Goal: Task Accomplishment & Management: Use online tool/utility

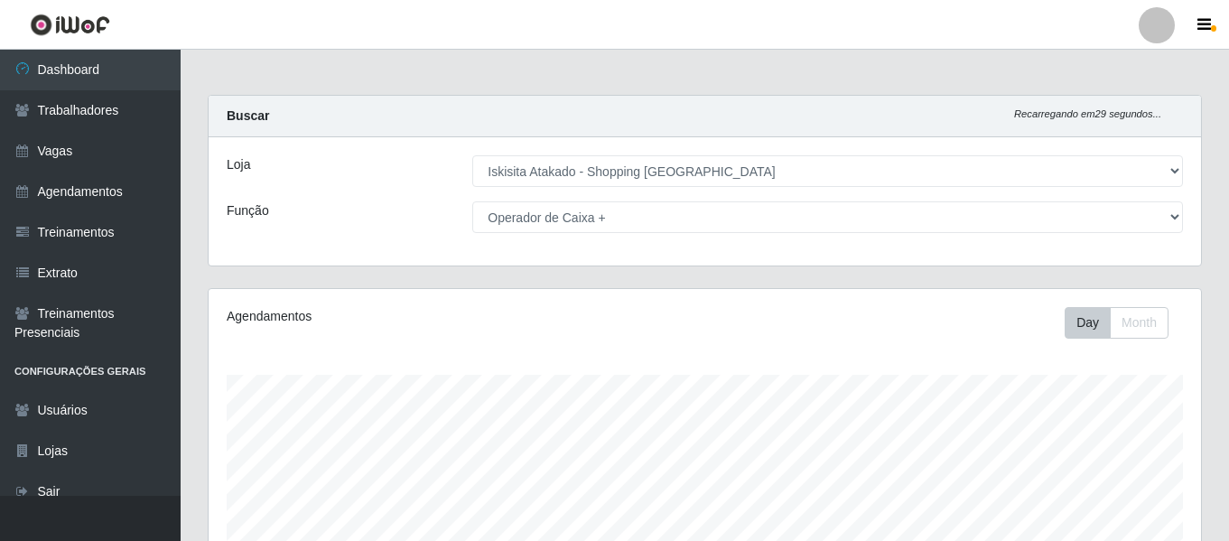
select select "424"
select select "72"
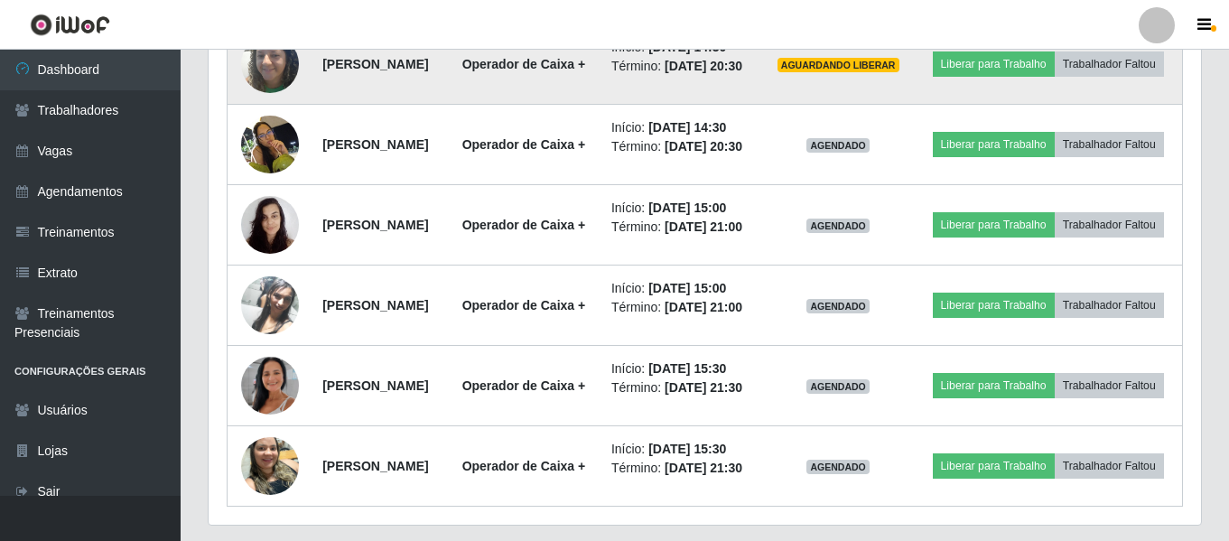
scroll to position [736, 0]
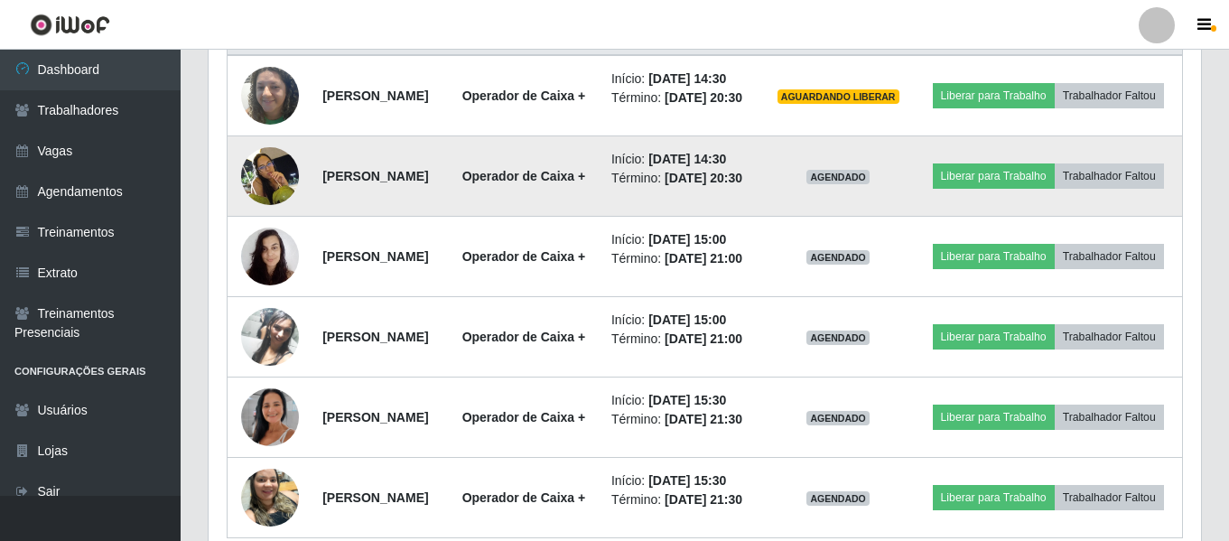
click at [259, 194] on img at bounding box center [270, 175] width 58 height 77
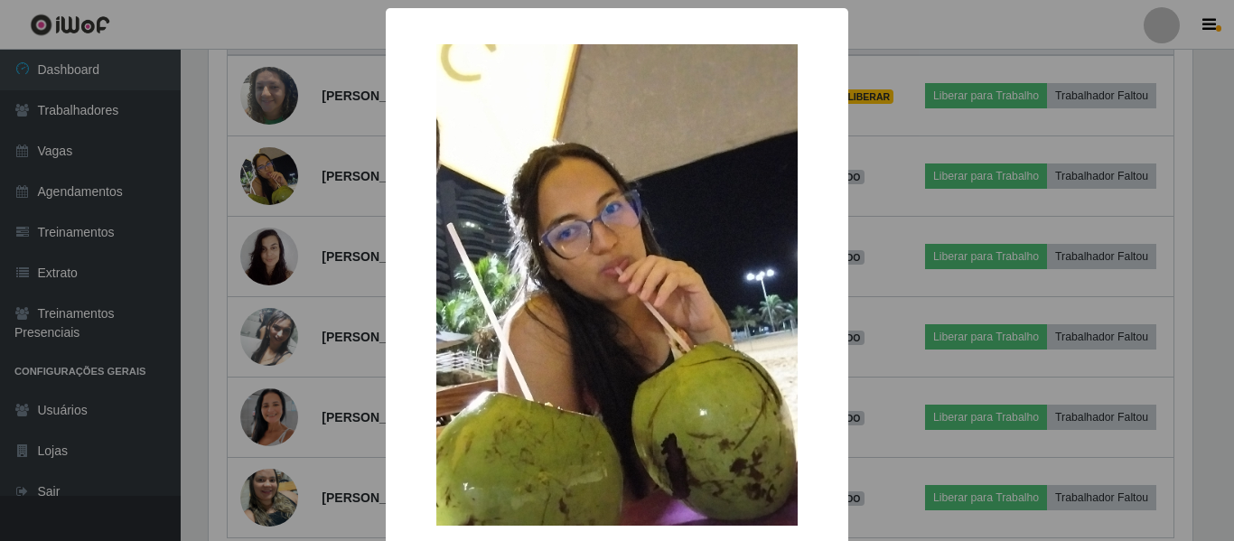
click at [1077, 186] on div "× OK Cancel" at bounding box center [617, 270] width 1234 height 541
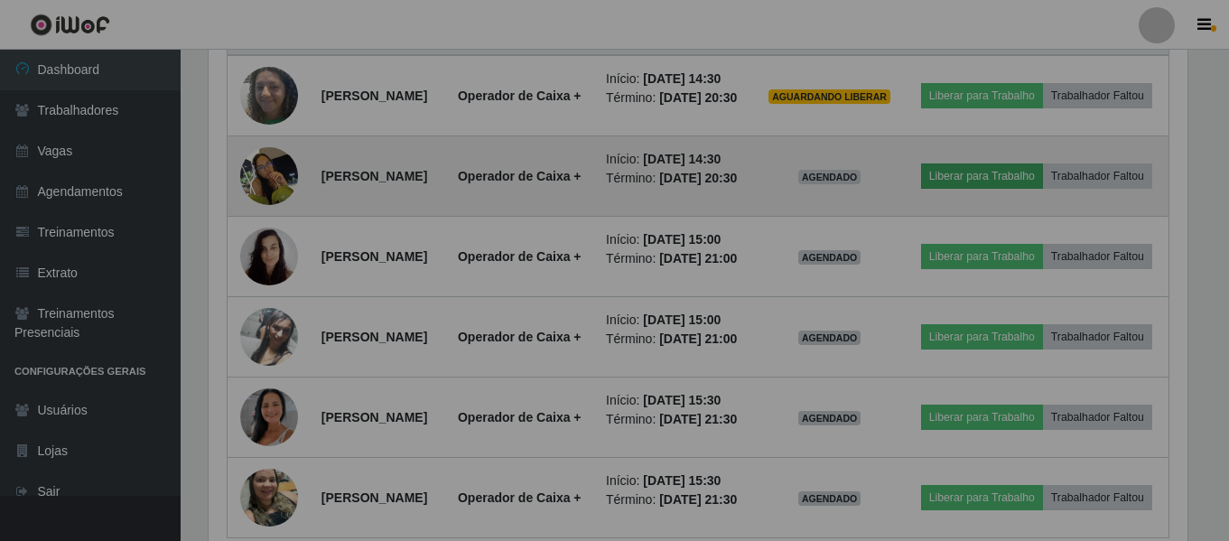
scroll to position [375, 993]
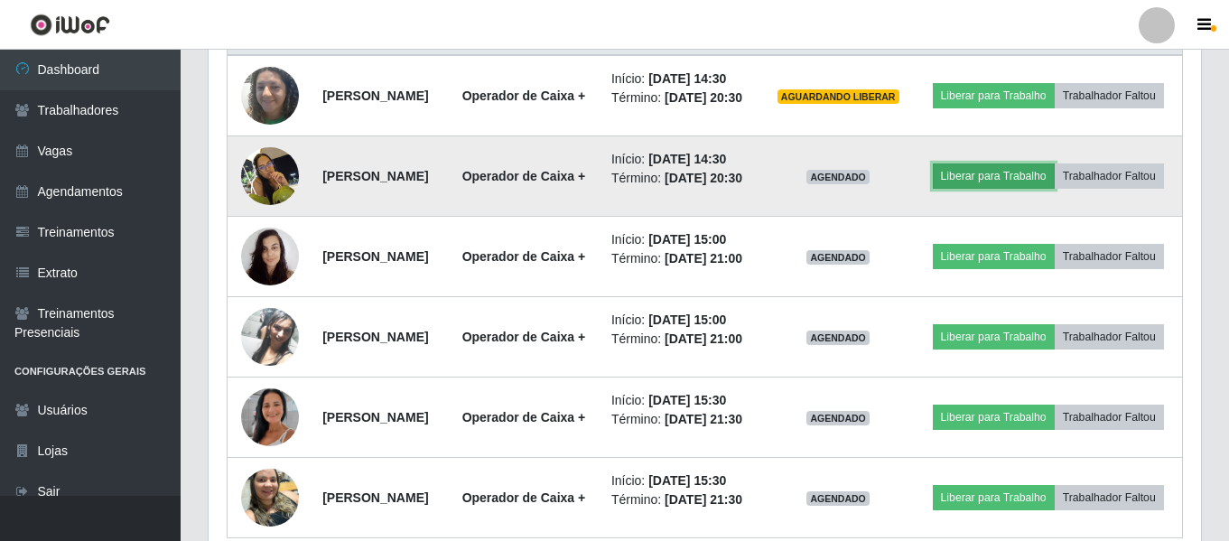
click at [1055, 186] on button "Liberar para Trabalho" at bounding box center [994, 175] width 122 height 25
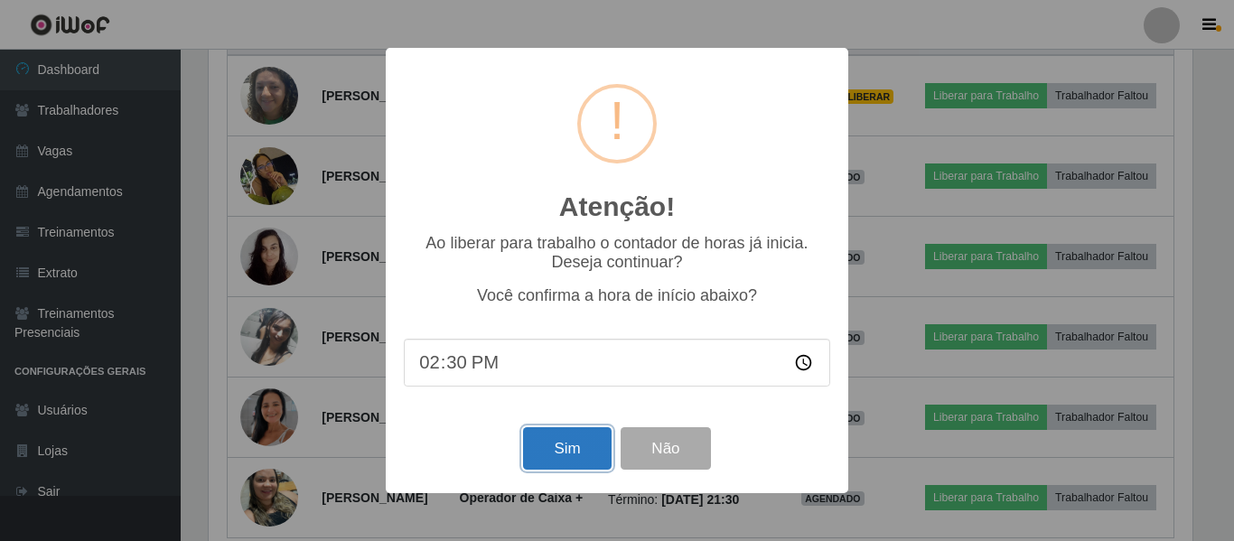
click at [576, 451] on button "Sim" at bounding box center [567, 448] width 88 height 42
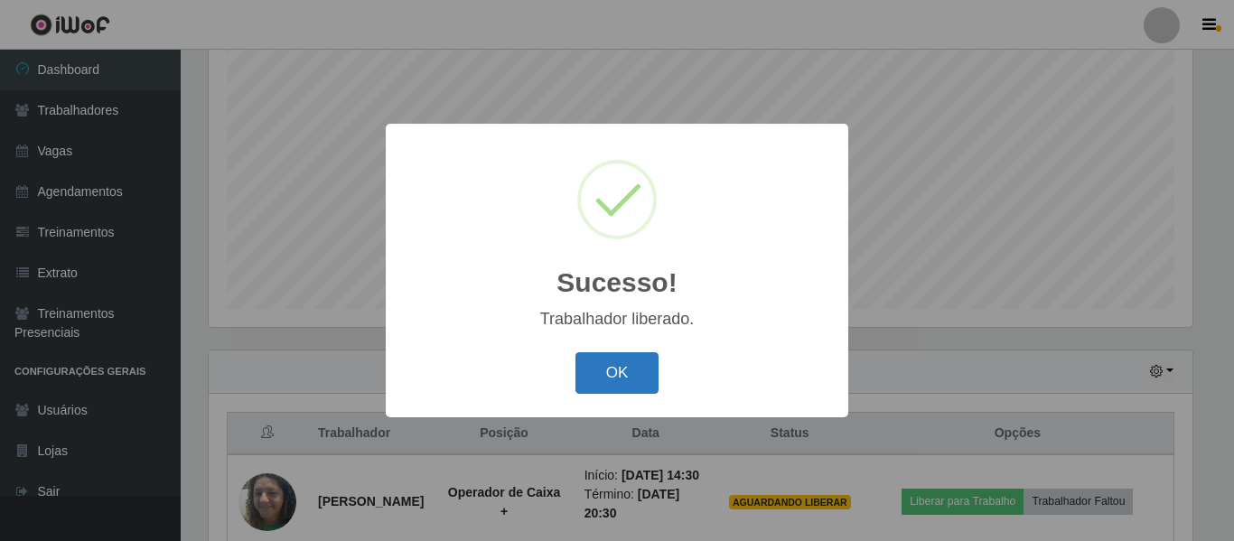
click at [600, 365] on button "OK" at bounding box center [617, 373] width 84 height 42
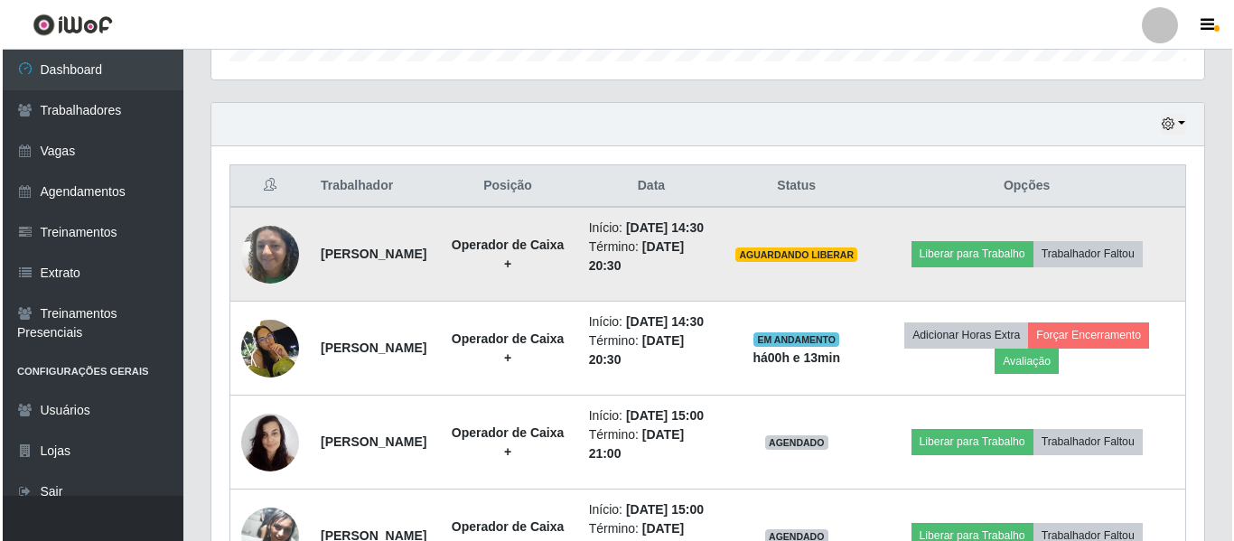
scroll to position [608, 0]
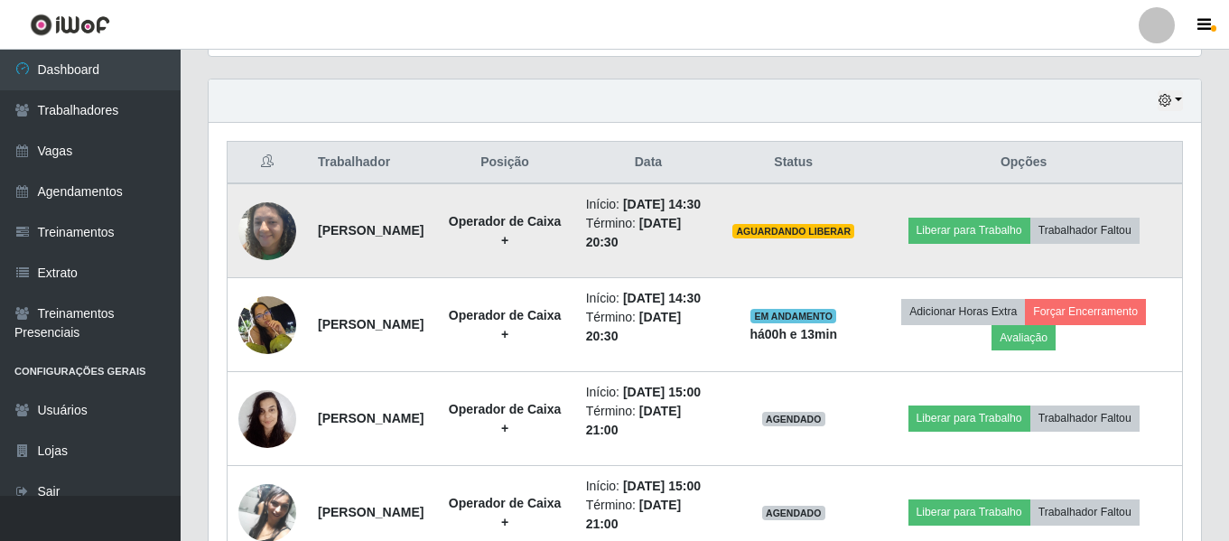
click at [256, 238] on img at bounding box center [267, 230] width 58 height 77
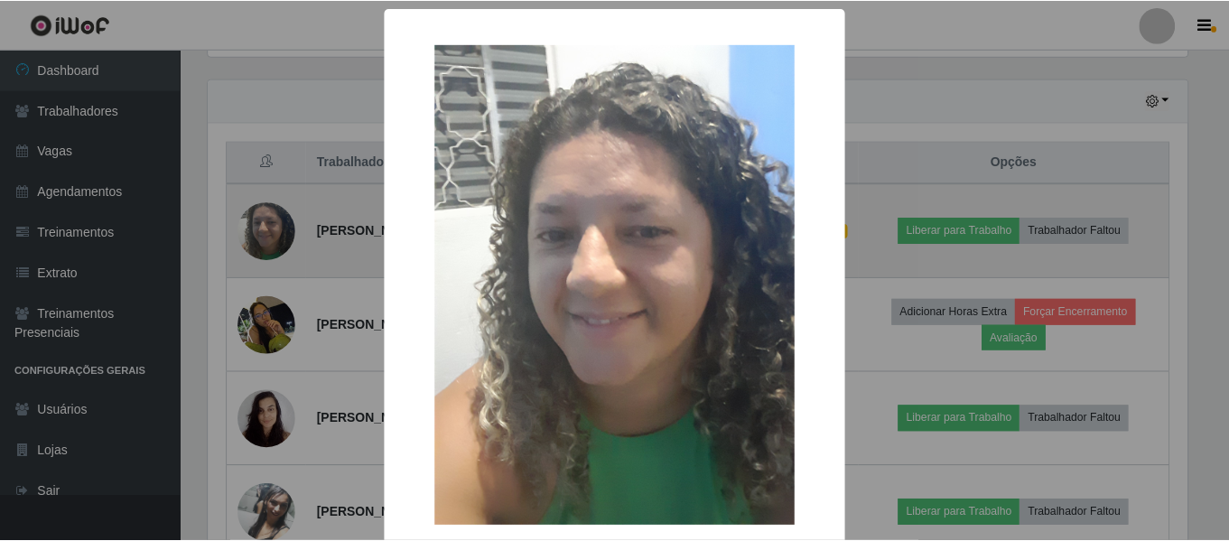
scroll to position [375, 984]
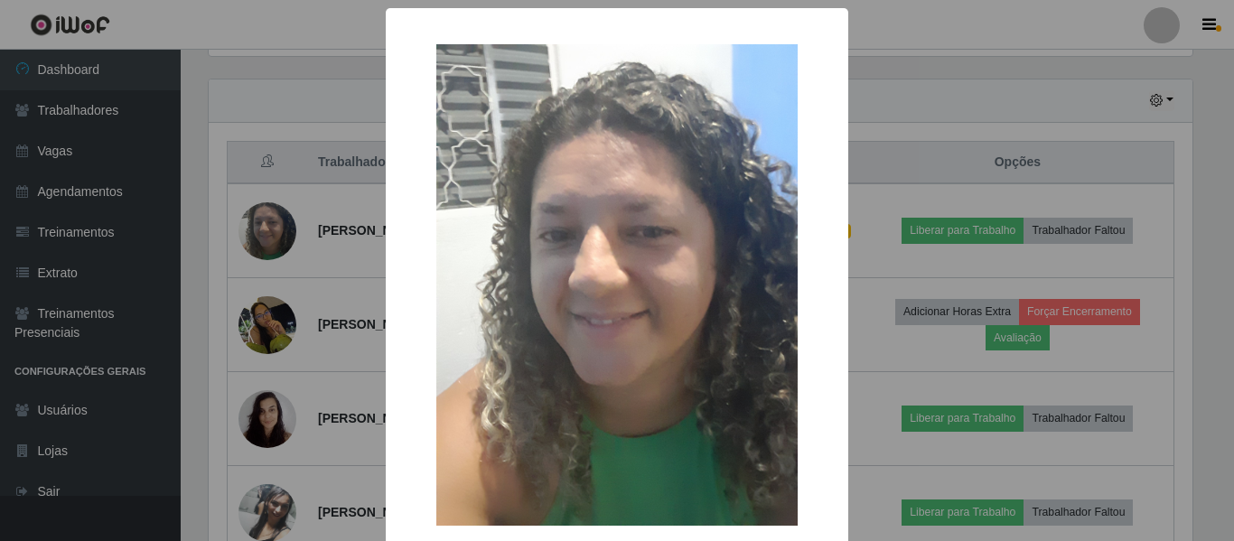
click at [1005, 112] on div "× OK Cancel" at bounding box center [617, 270] width 1234 height 541
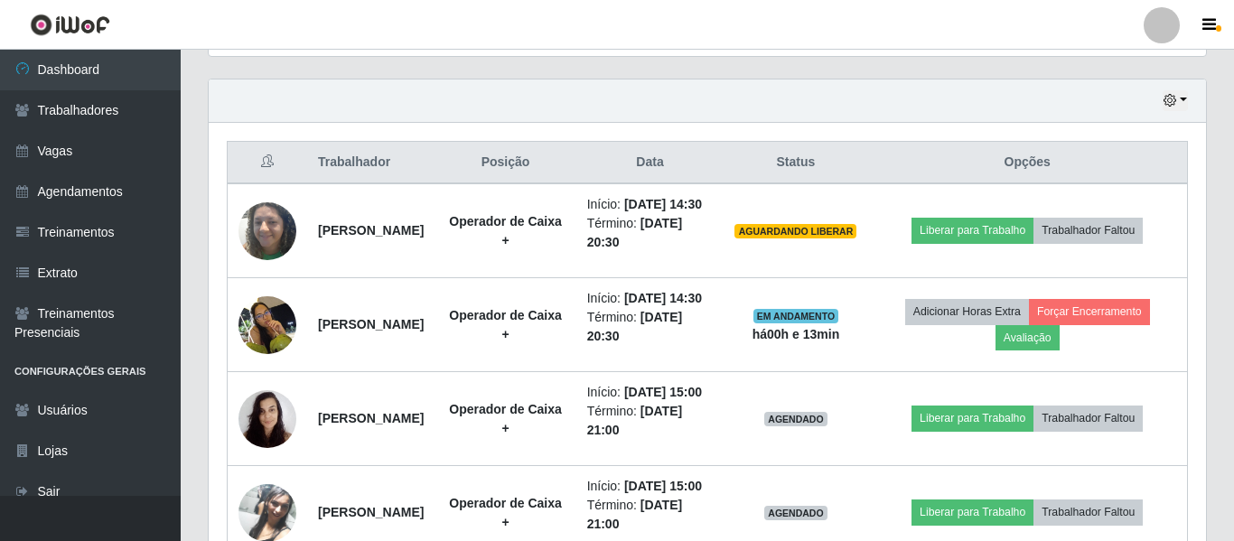
scroll to position [375, 993]
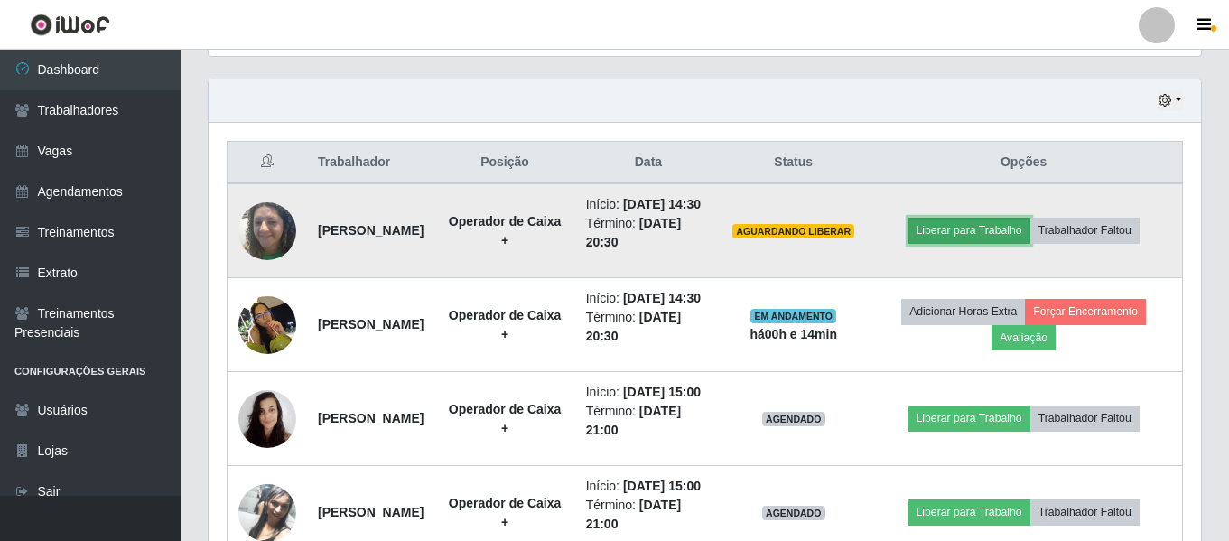
click at [992, 243] on button "Liberar para Trabalho" at bounding box center [970, 230] width 122 height 25
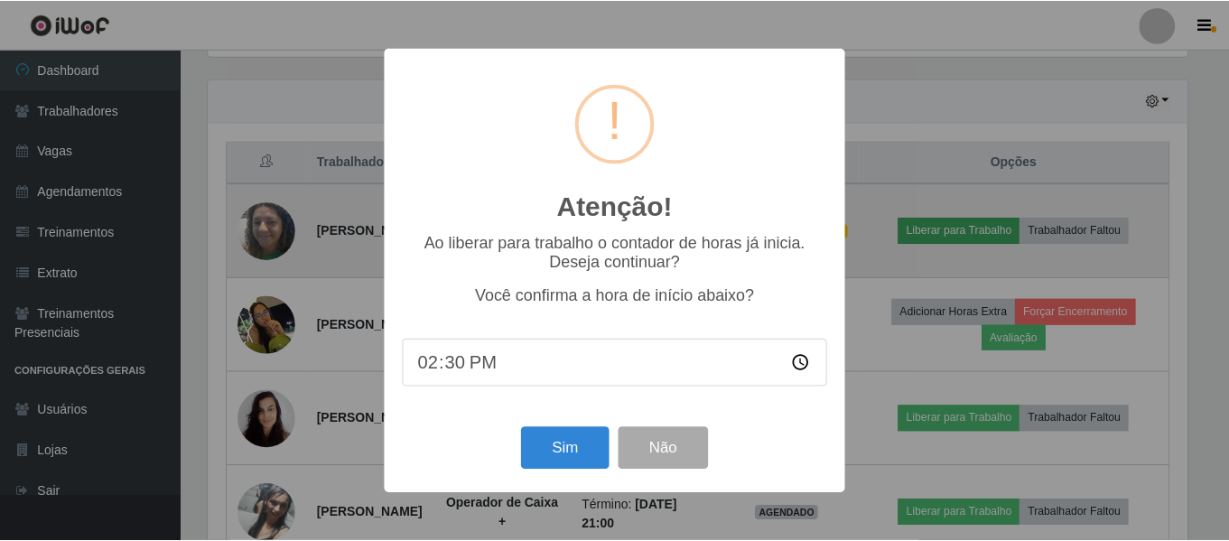
scroll to position [375, 984]
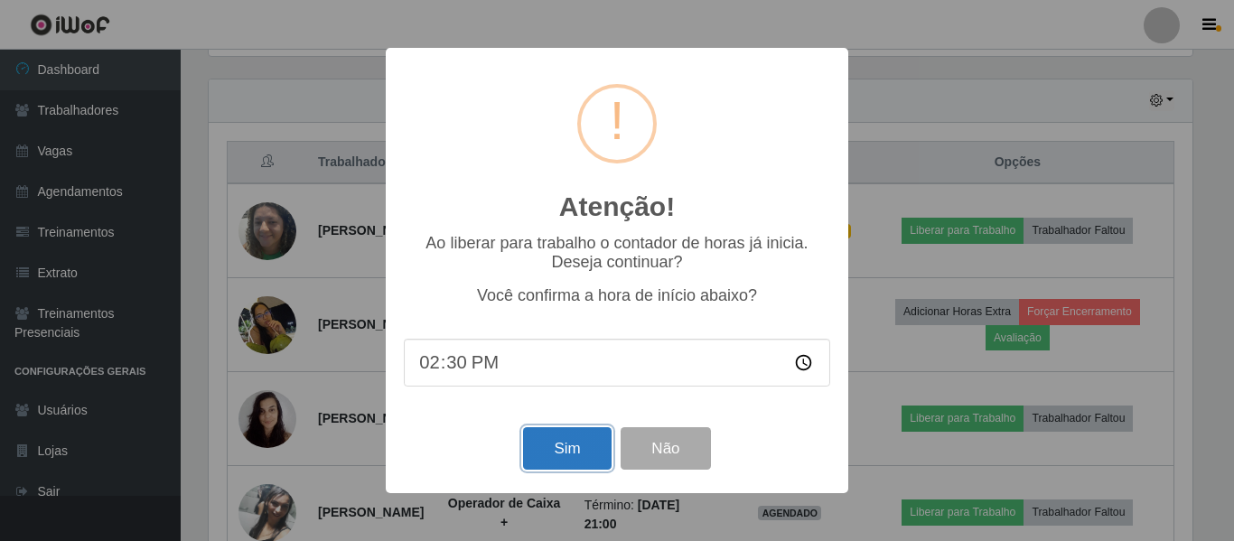
click at [578, 449] on button "Sim" at bounding box center [567, 448] width 88 height 42
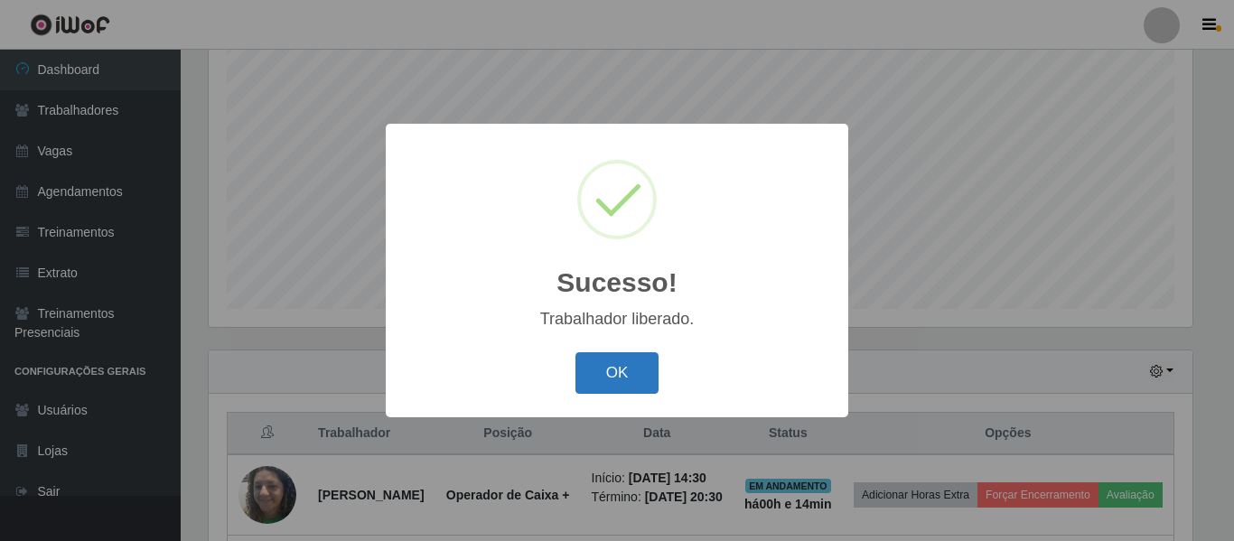
click at [639, 366] on button "OK" at bounding box center [617, 373] width 84 height 42
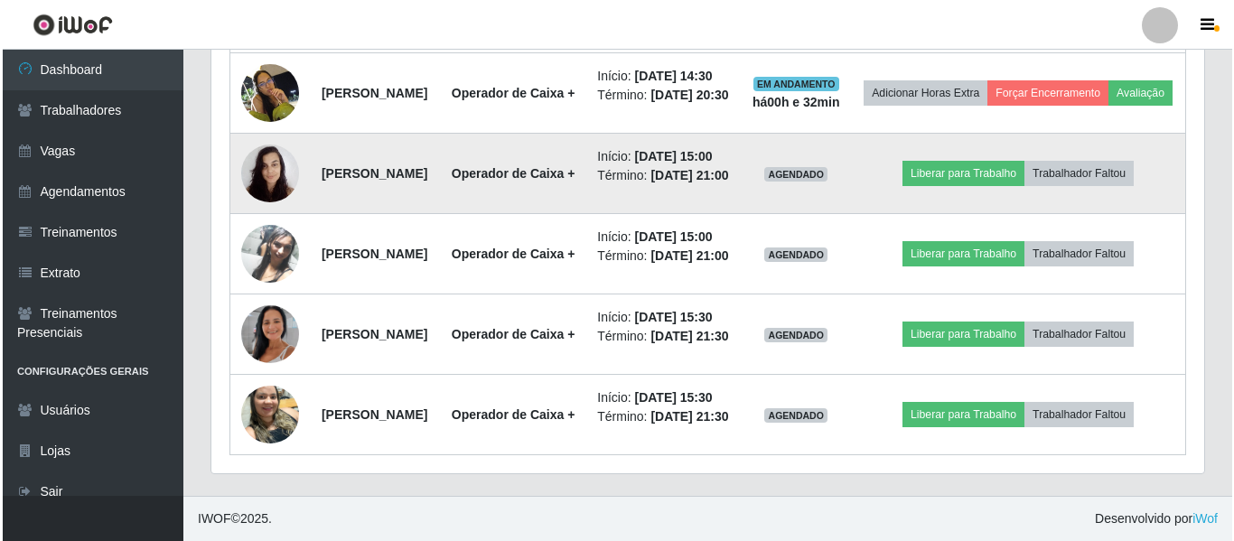
scroll to position [969, 0]
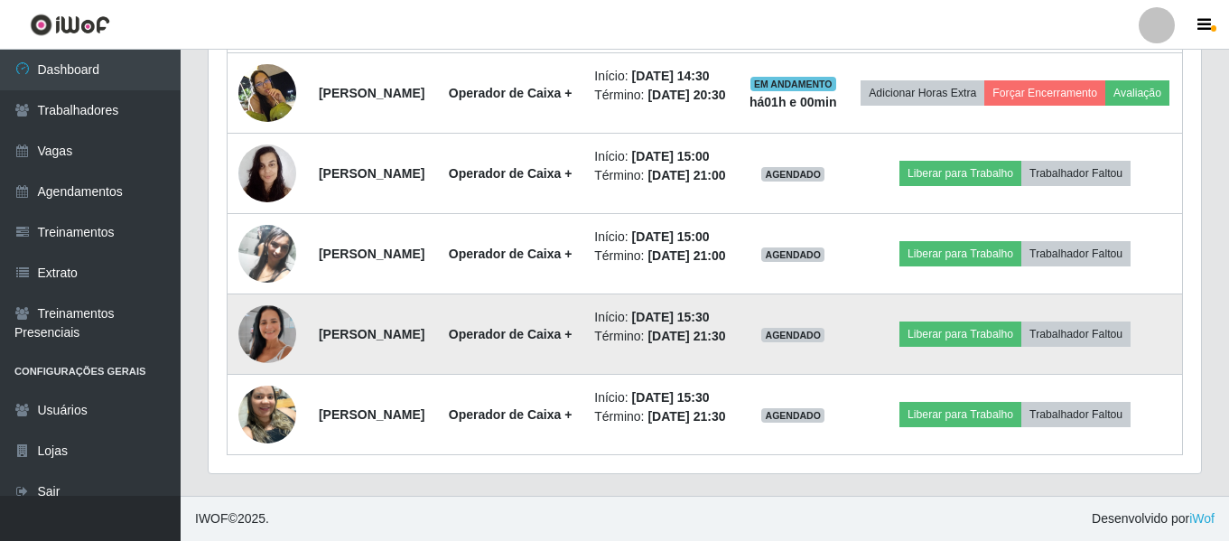
click at [281, 336] on img at bounding box center [267, 334] width 58 height 103
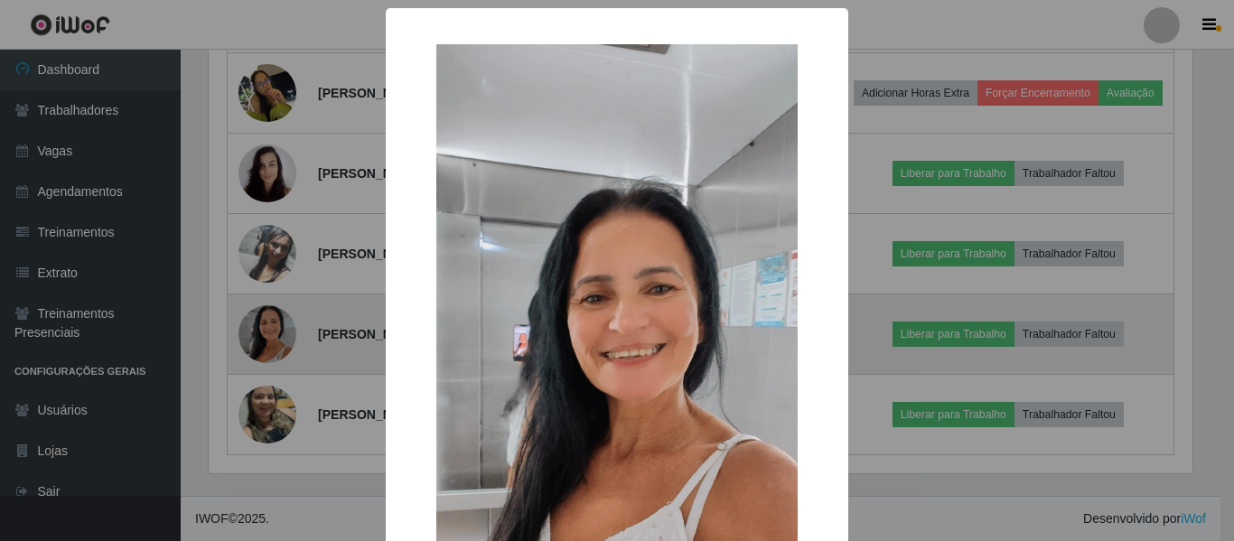
click at [281, 336] on div "× OK Cancel" at bounding box center [617, 270] width 1234 height 541
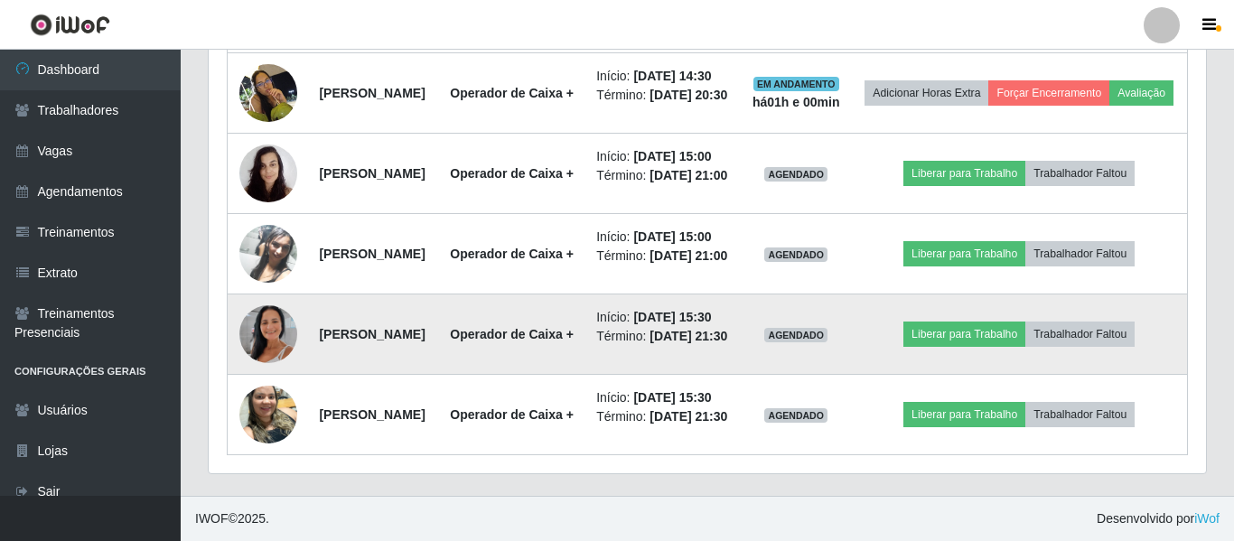
scroll to position [375, 993]
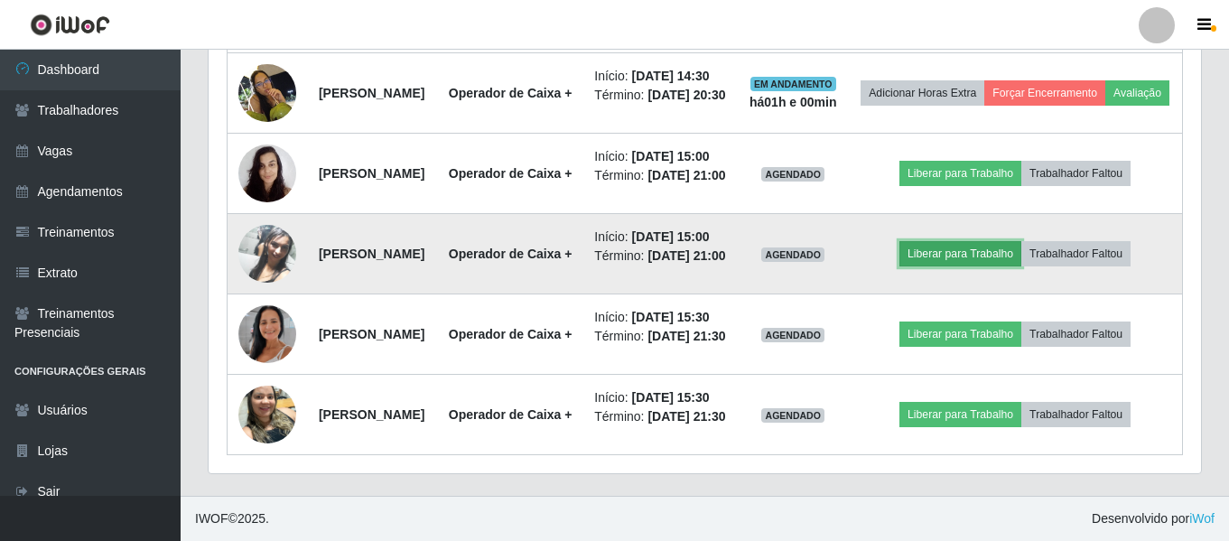
click at [951, 241] on button "Liberar para Trabalho" at bounding box center [961, 253] width 122 height 25
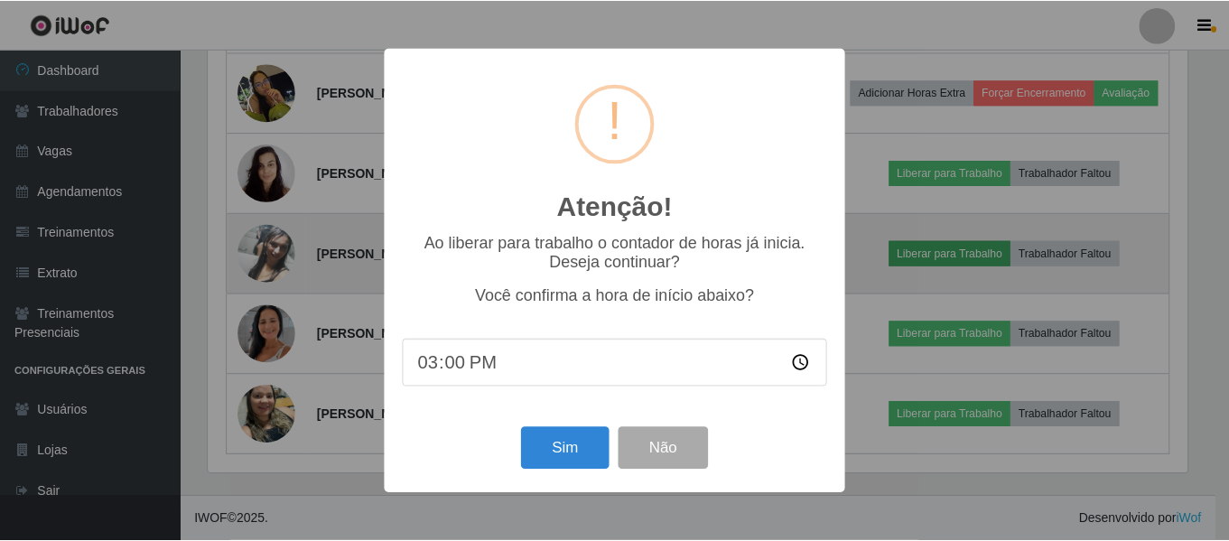
scroll to position [375, 984]
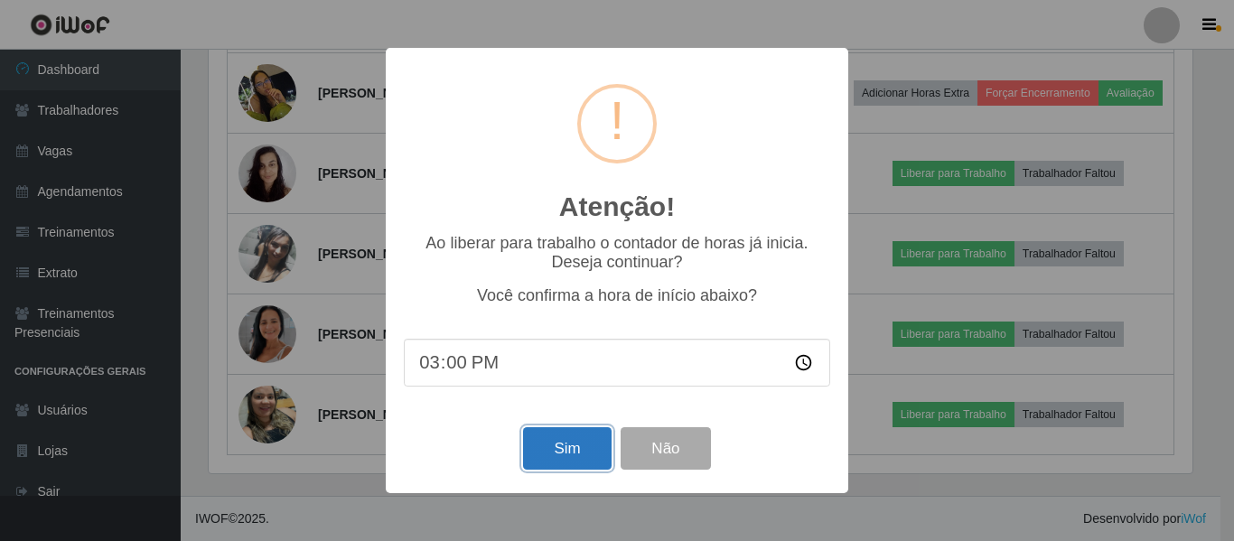
click at [586, 449] on button "Sim" at bounding box center [567, 448] width 88 height 42
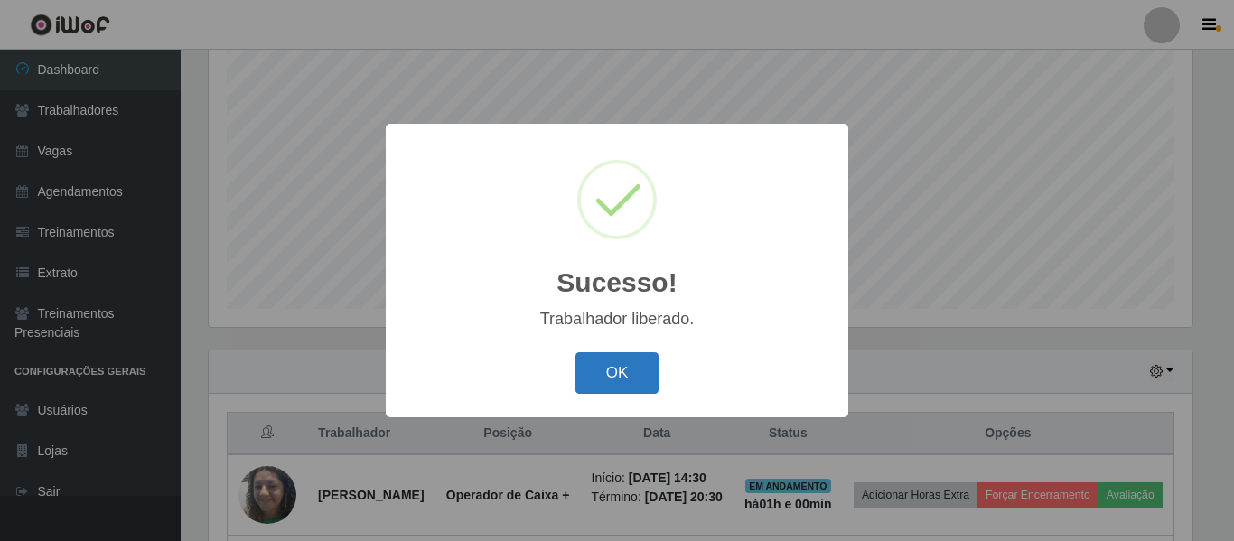
click at [636, 382] on button "OK" at bounding box center [617, 373] width 84 height 42
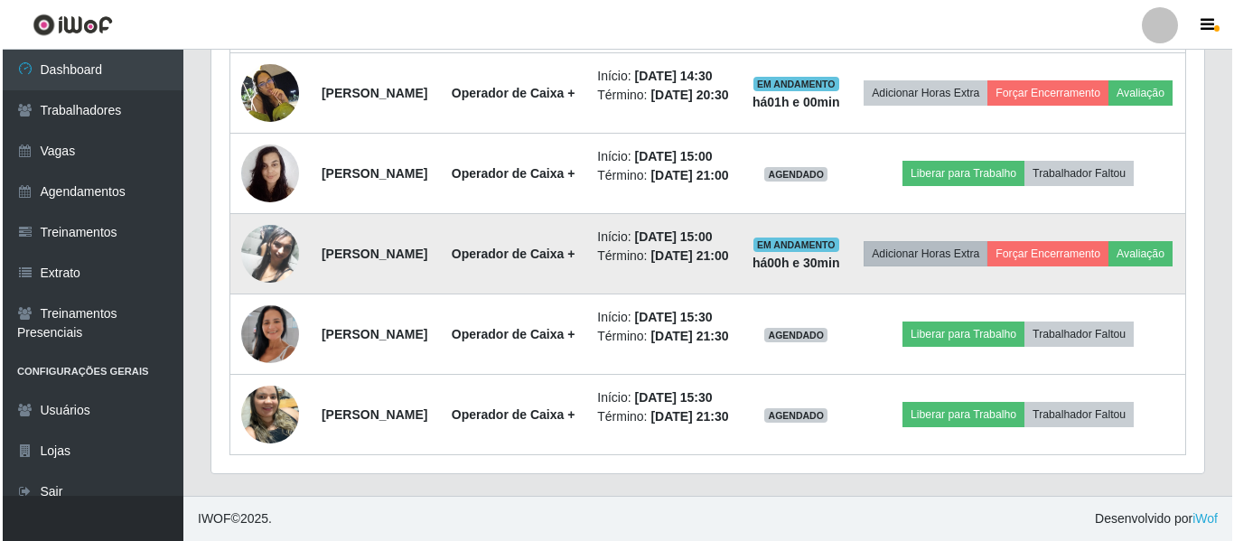
scroll to position [879, 0]
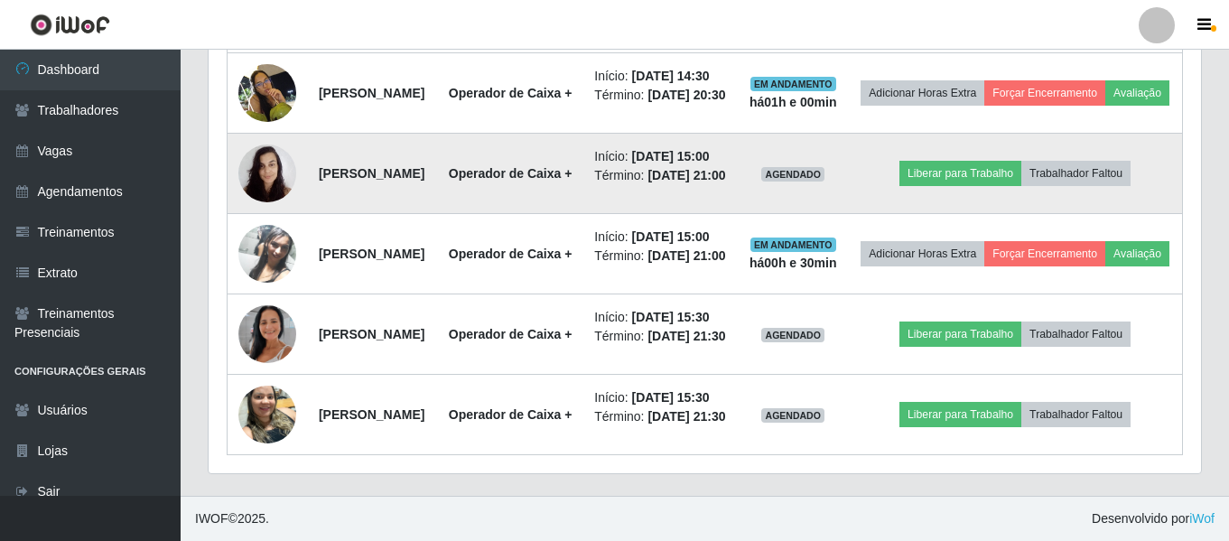
click at [271, 198] on img at bounding box center [267, 173] width 58 height 77
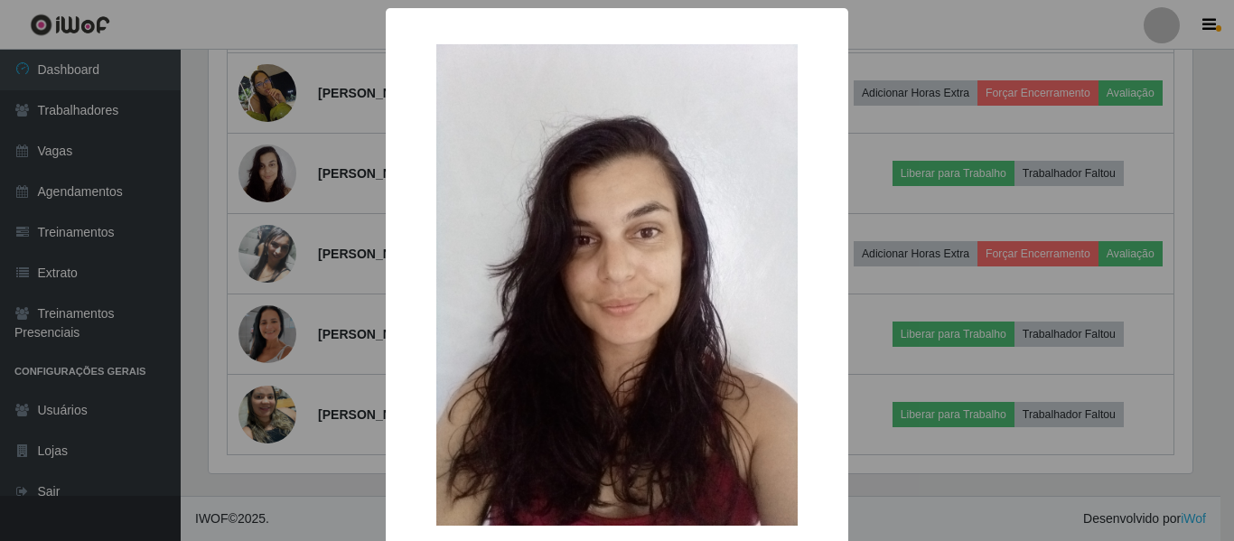
click at [271, 199] on div "× OK Cancel" at bounding box center [617, 270] width 1234 height 541
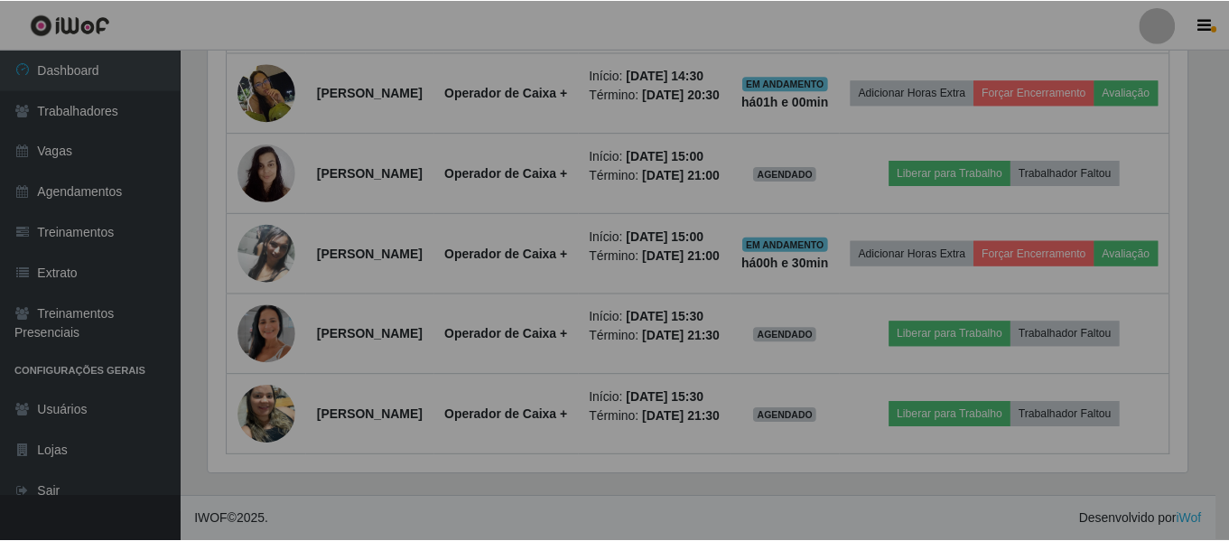
scroll to position [375, 993]
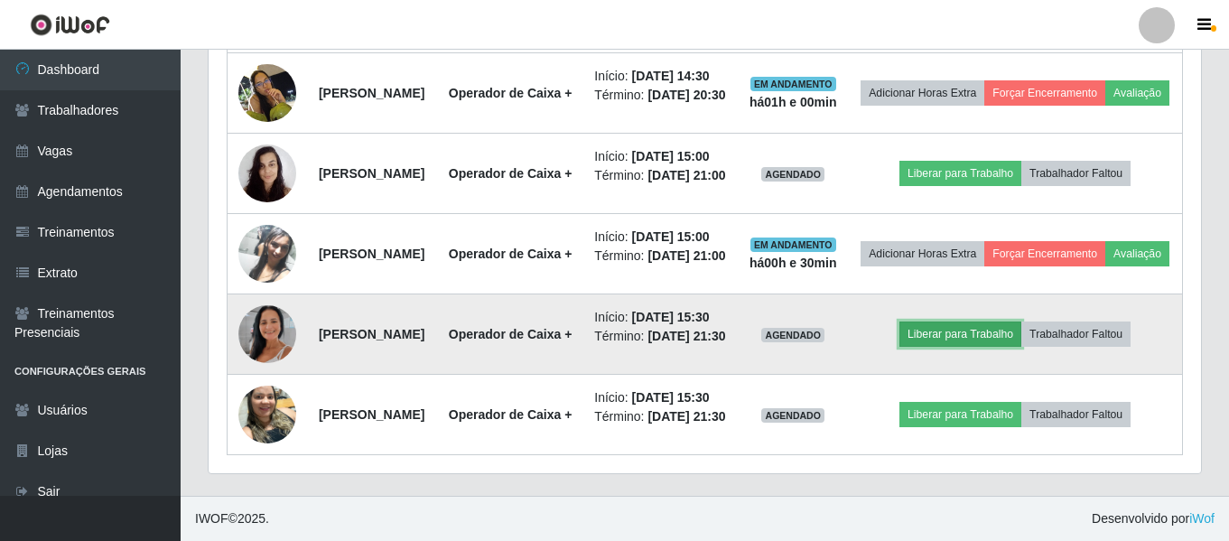
click at [994, 347] on button "Liberar para Trabalho" at bounding box center [961, 334] width 122 height 25
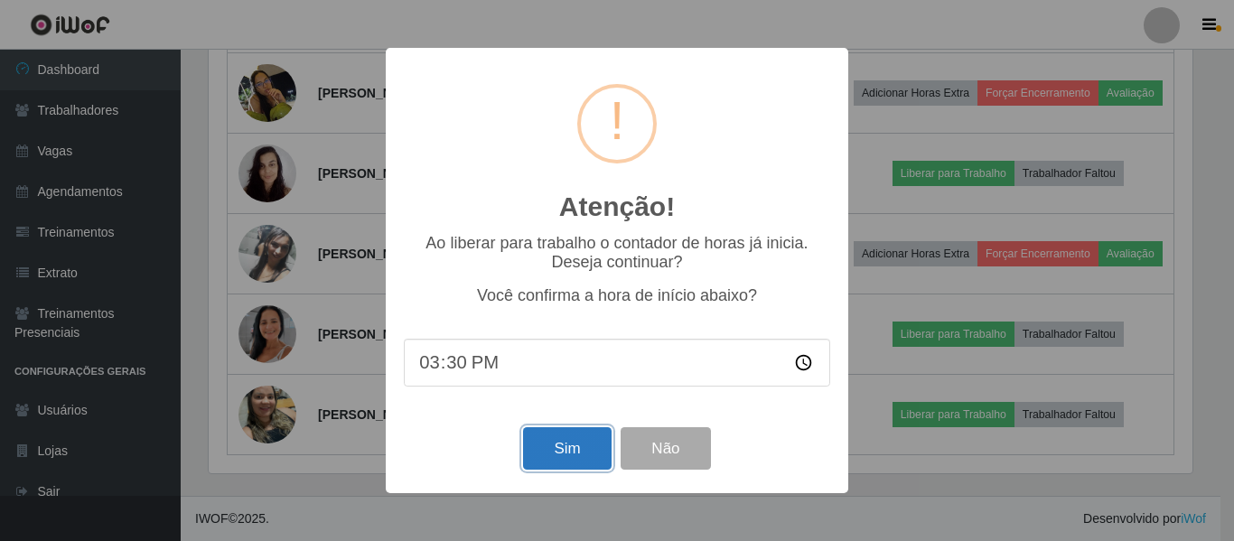
click at [561, 449] on button "Sim" at bounding box center [567, 448] width 88 height 42
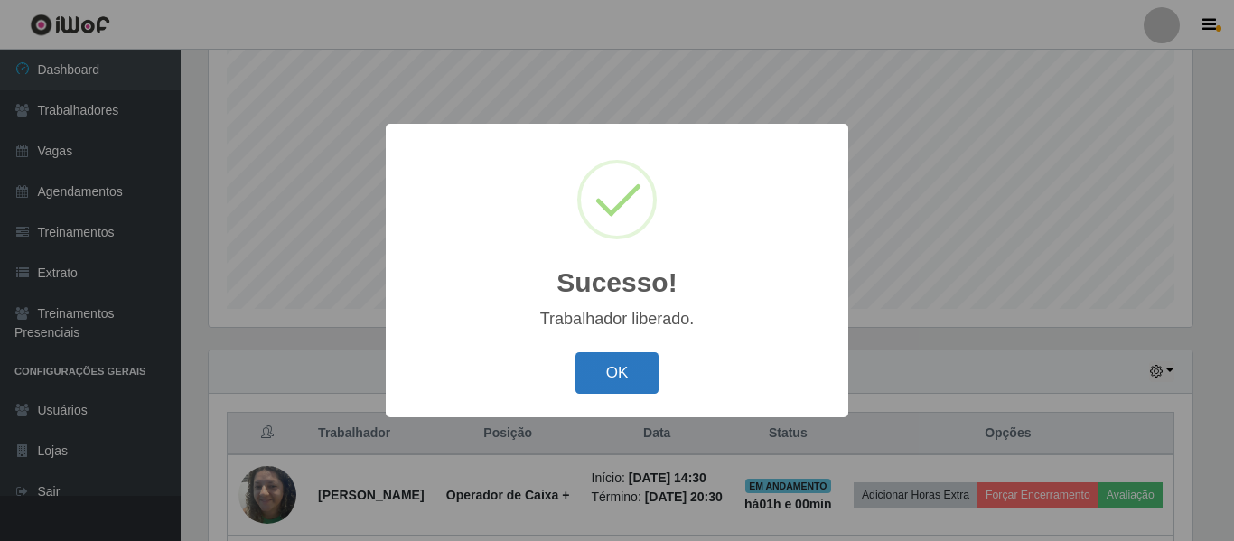
click at [632, 385] on button "OK" at bounding box center [617, 373] width 84 height 42
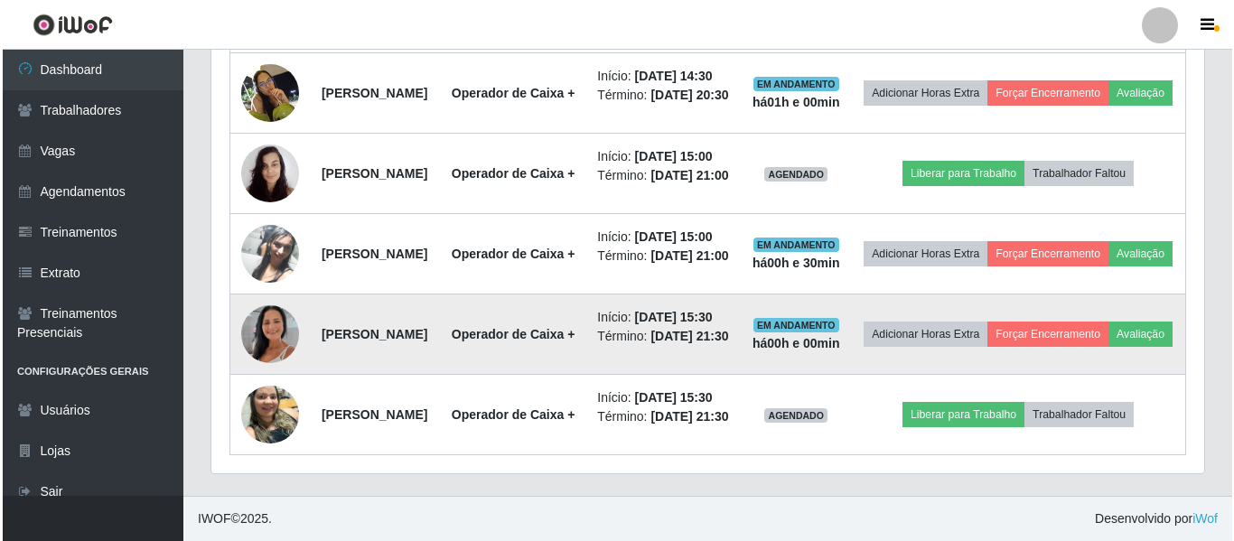
scroll to position [789, 0]
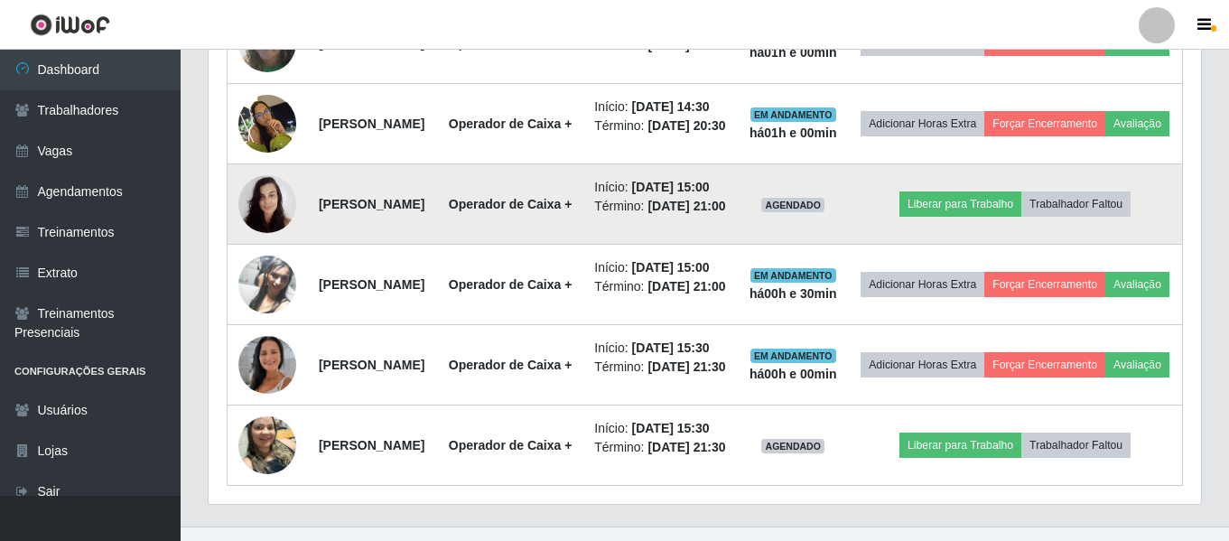
click at [265, 242] on img at bounding box center [267, 203] width 58 height 77
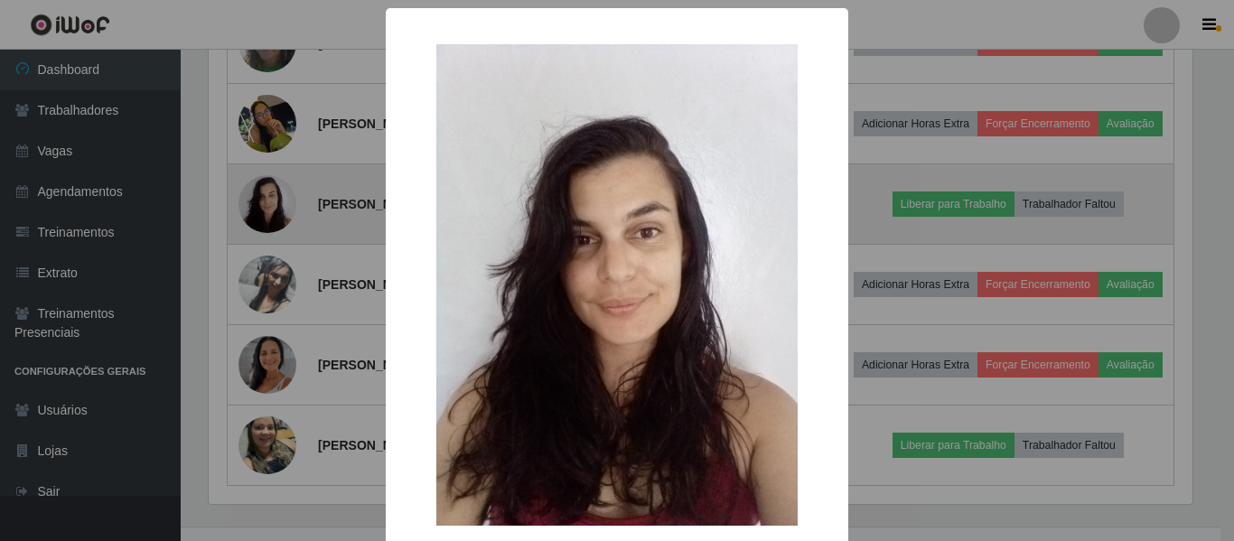
click at [265, 298] on div "× OK Cancel" at bounding box center [617, 270] width 1234 height 541
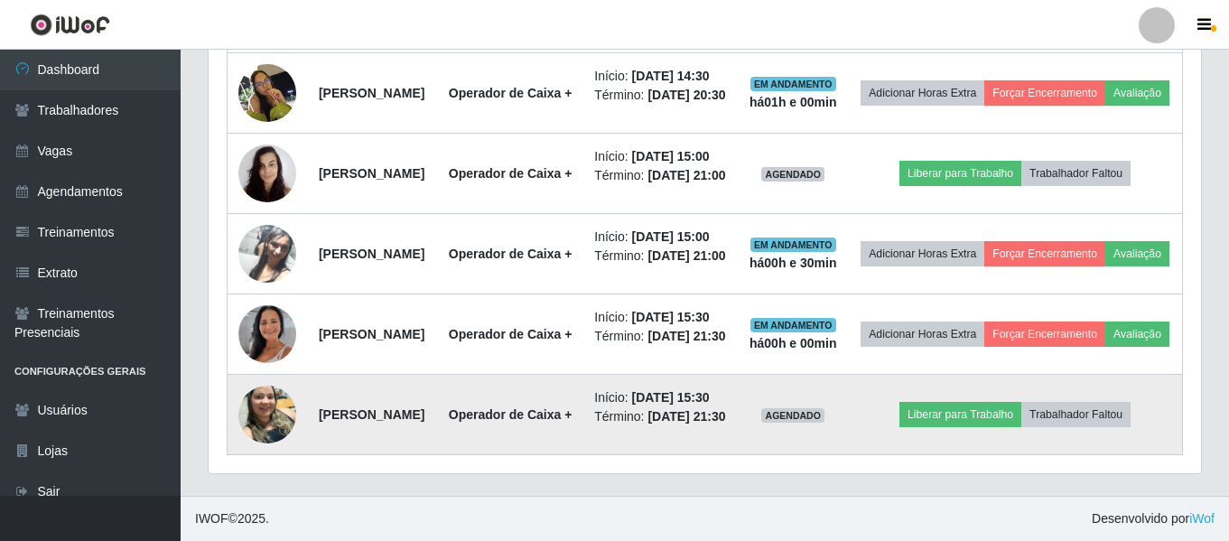
click at [257, 390] on img at bounding box center [267, 414] width 58 height 77
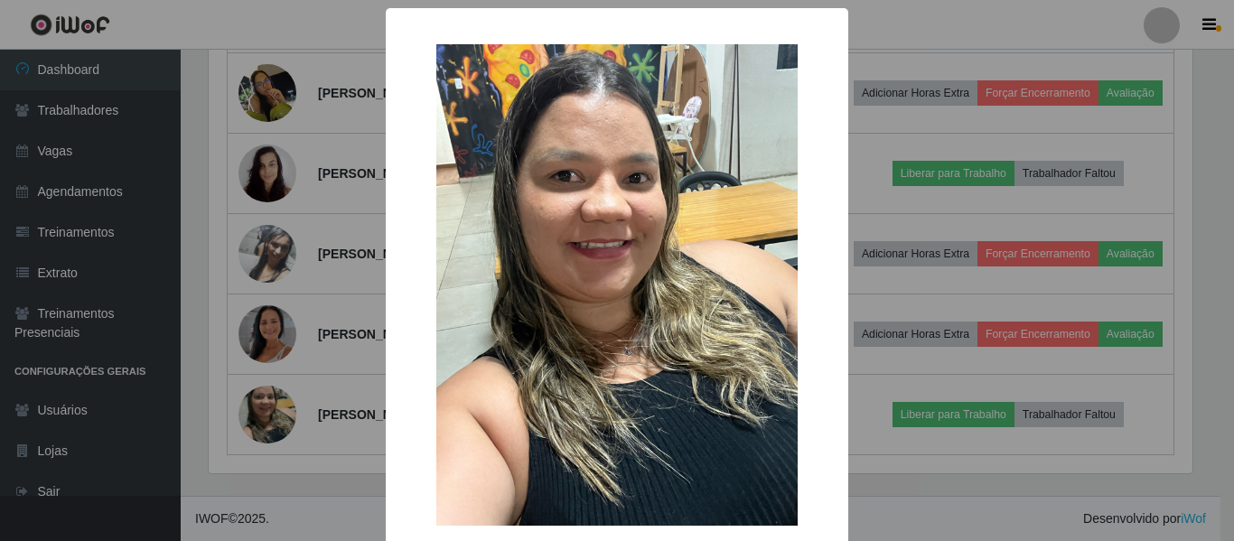
click at [257, 390] on div "× OK Cancel" at bounding box center [617, 270] width 1234 height 541
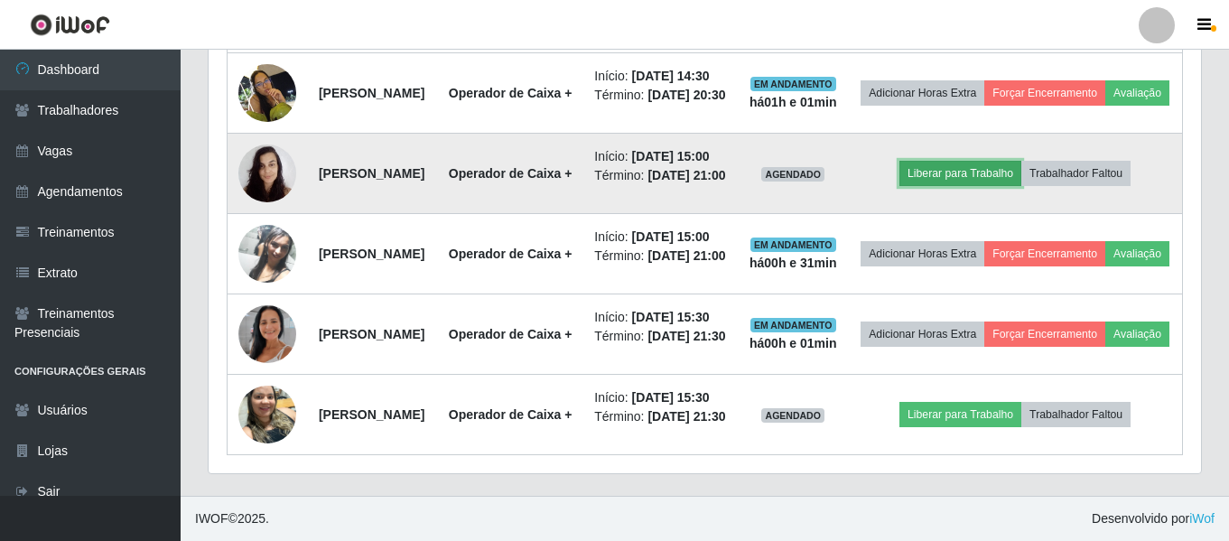
click at [970, 163] on button "Liberar para Trabalho" at bounding box center [961, 173] width 122 height 25
click at [962, 161] on button "Liberar para Trabalho" at bounding box center [961, 173] width 122 height 25
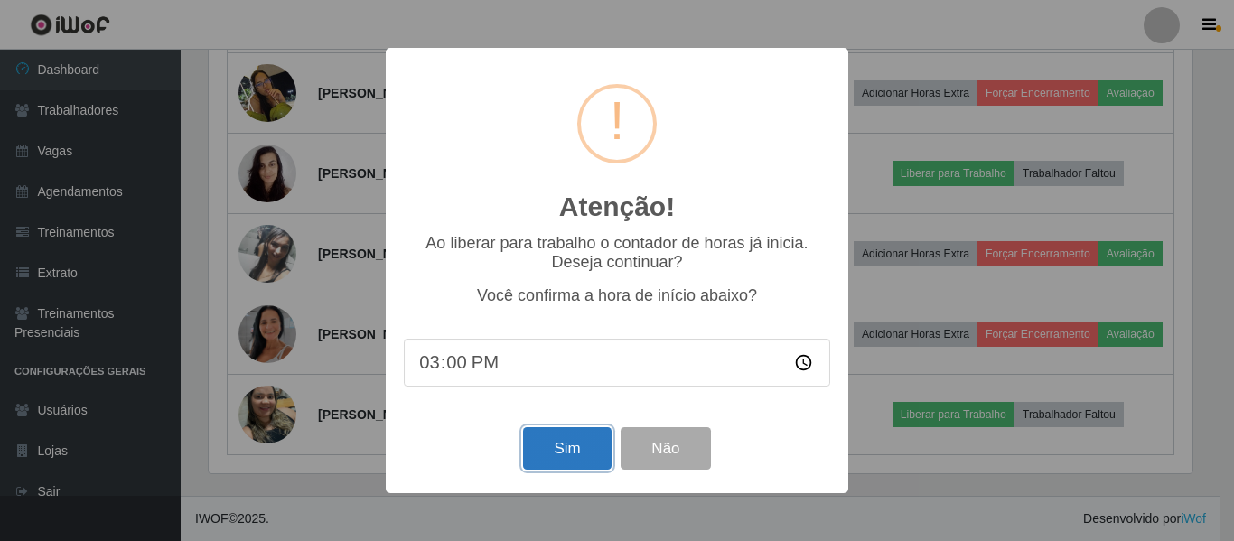
click at [566, 450] on button "Sim" at bounding box center [567, 448] width 88 height 42
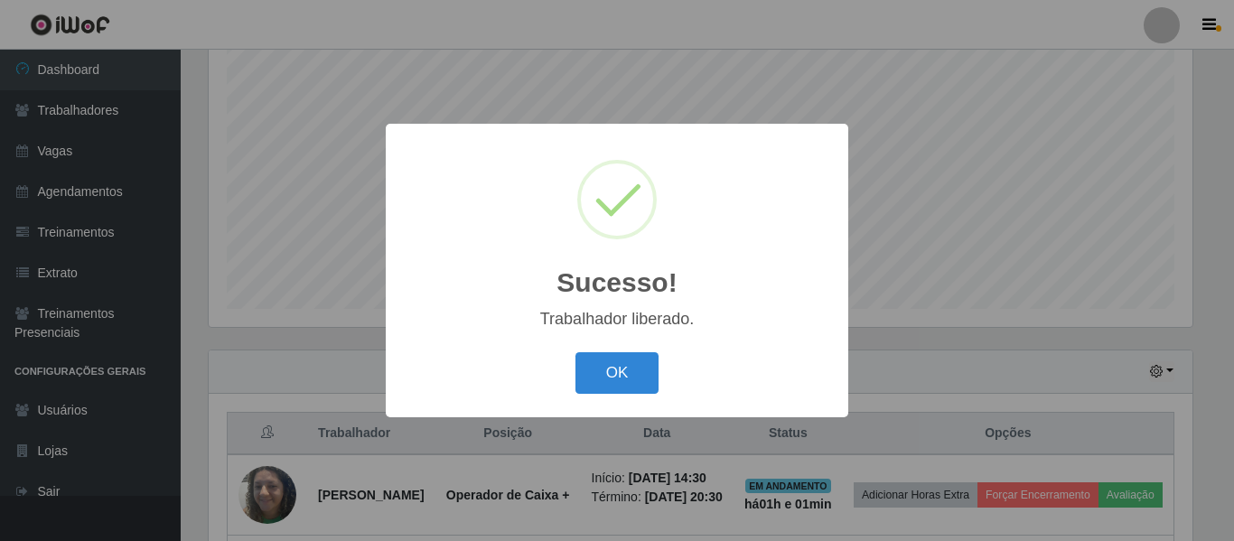
click at [613, 376] on button "OK" at bounding box center [617, 373] width 84 height 42
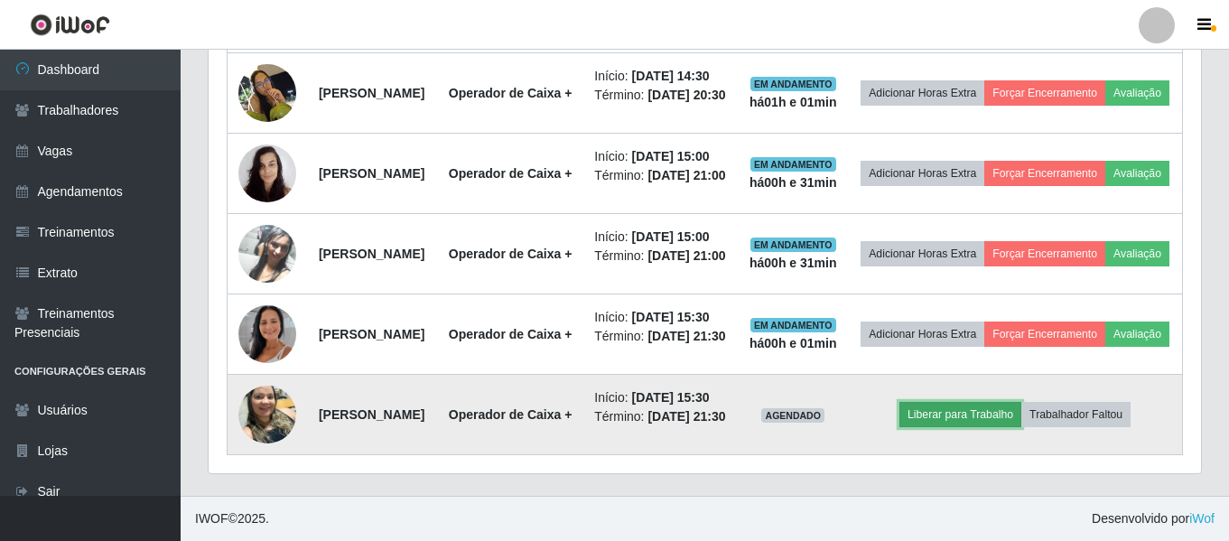
click at [958, 402] on button "Liberar para Trabalho" at bounding box center [961, 414] width 122 height 25
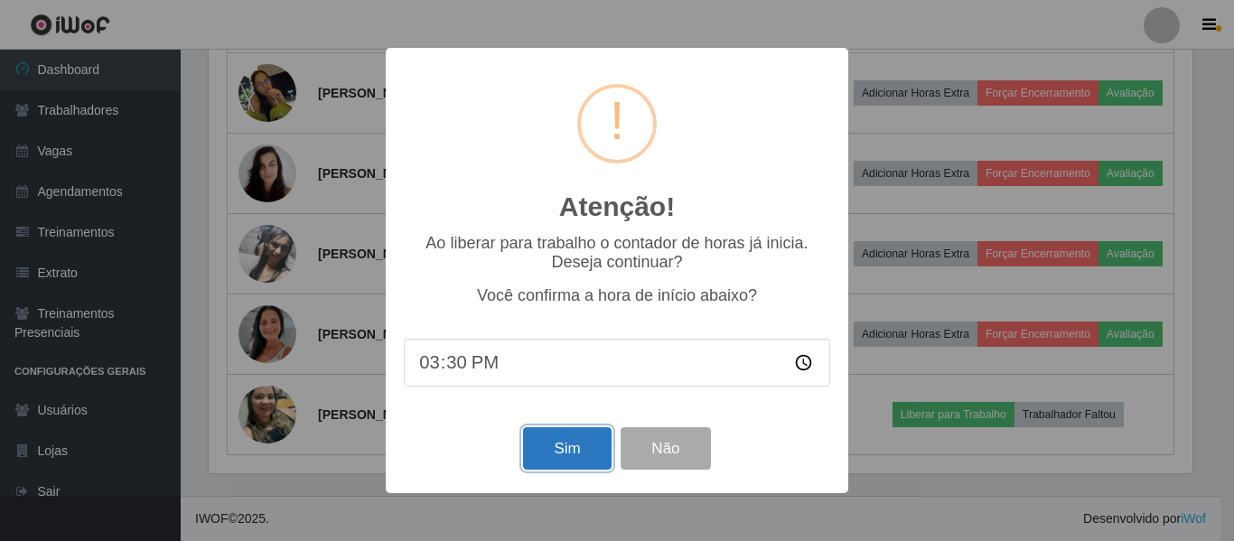
click at [554, 446] on button "Sim" at bounding box center [567, 448] width 88 height 42
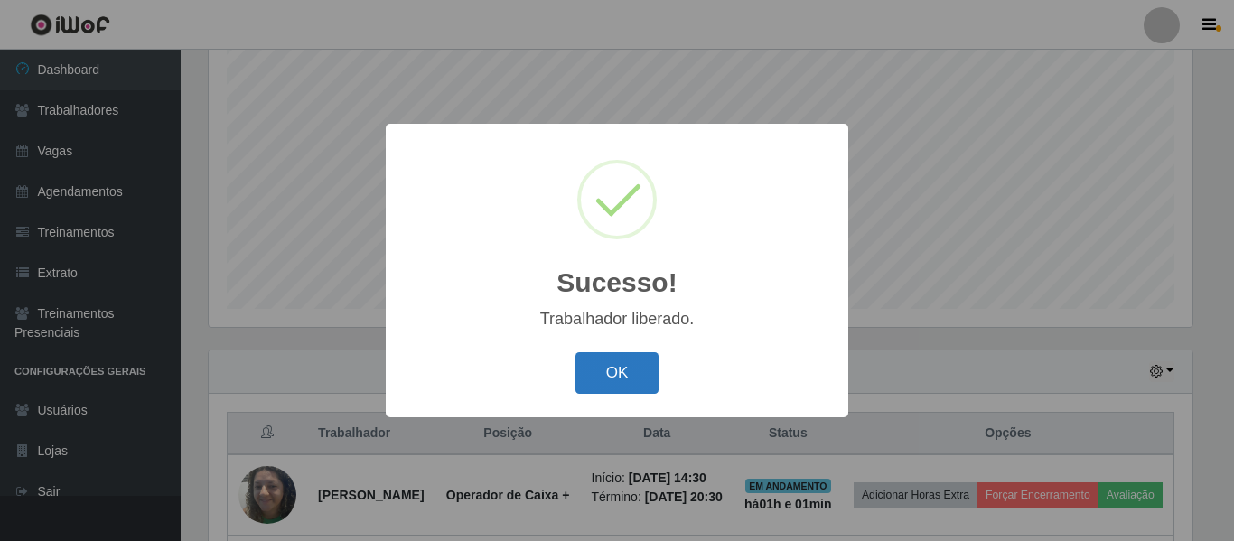
click at [608, 372] on button "OK" at bounding box center [617, 373] width 84 height 42
